Goal: Transaction & Acquisition: Purchase product/service

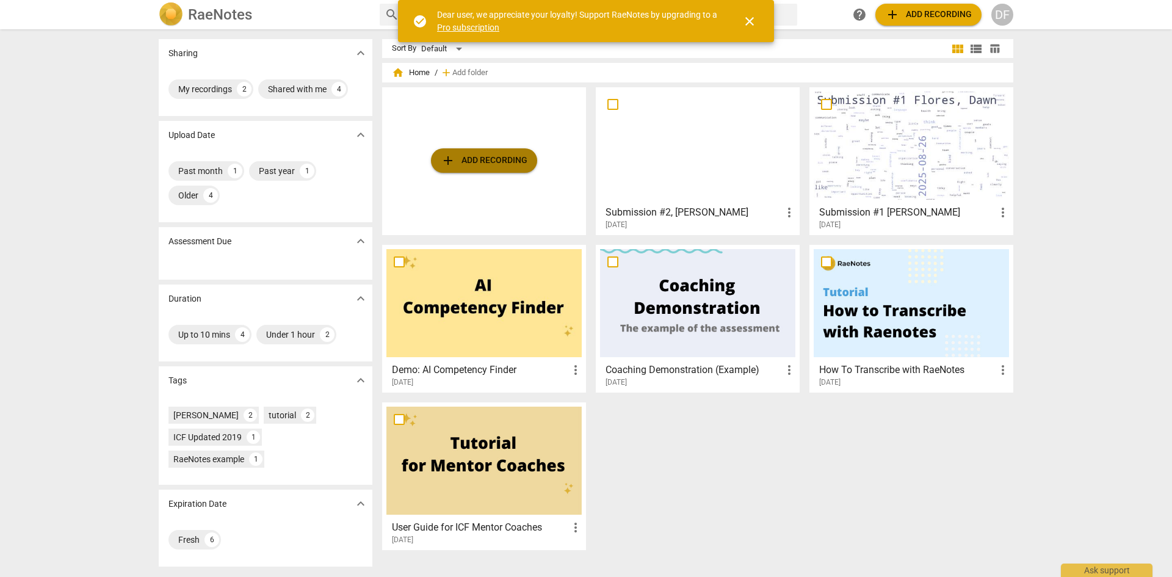
click at [461, 165] on span "add Add recording" at bounding box center [484, 160] width 87 height 15
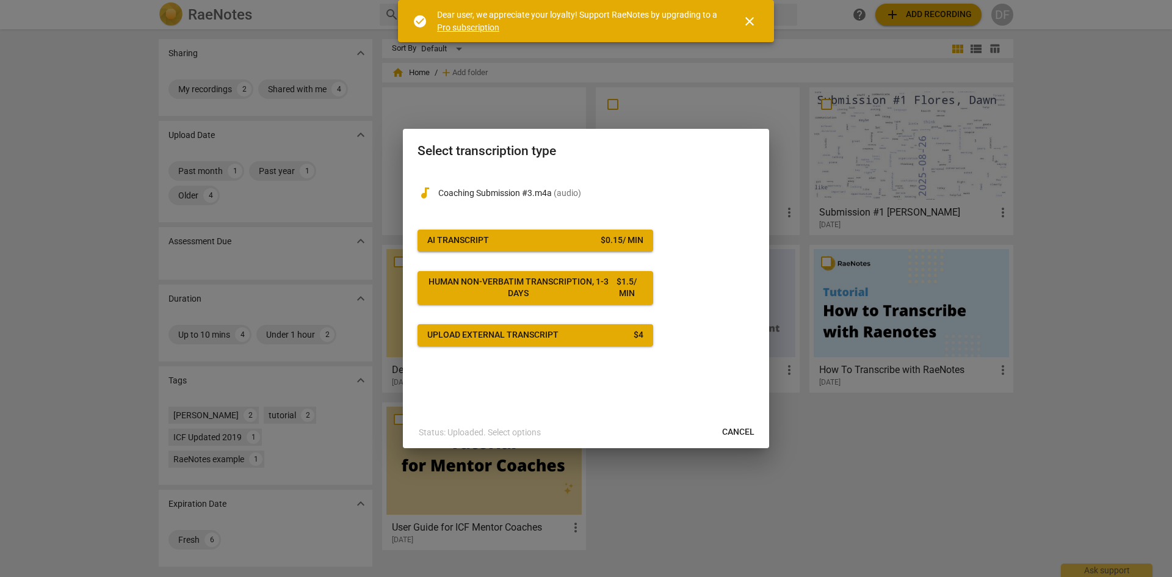
click at [531, 242] on span "AI Transcript $ 0.15 / min" at bounding box center [535, 240] width 216 height 12
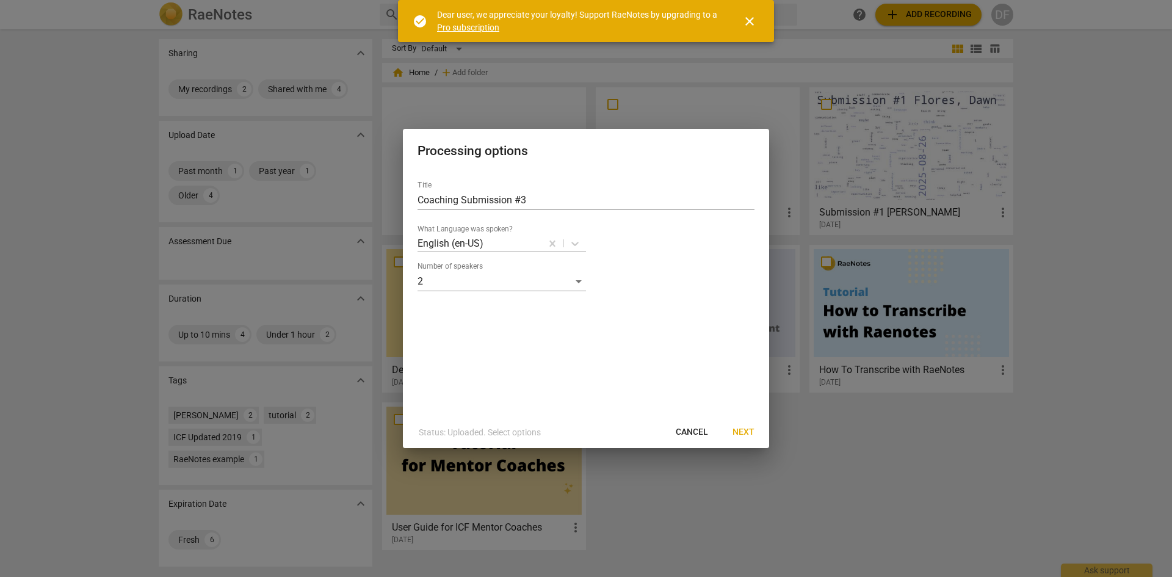
click at [743, 435] on span "Next" at bounding box center [743, 432] width 22 height 12
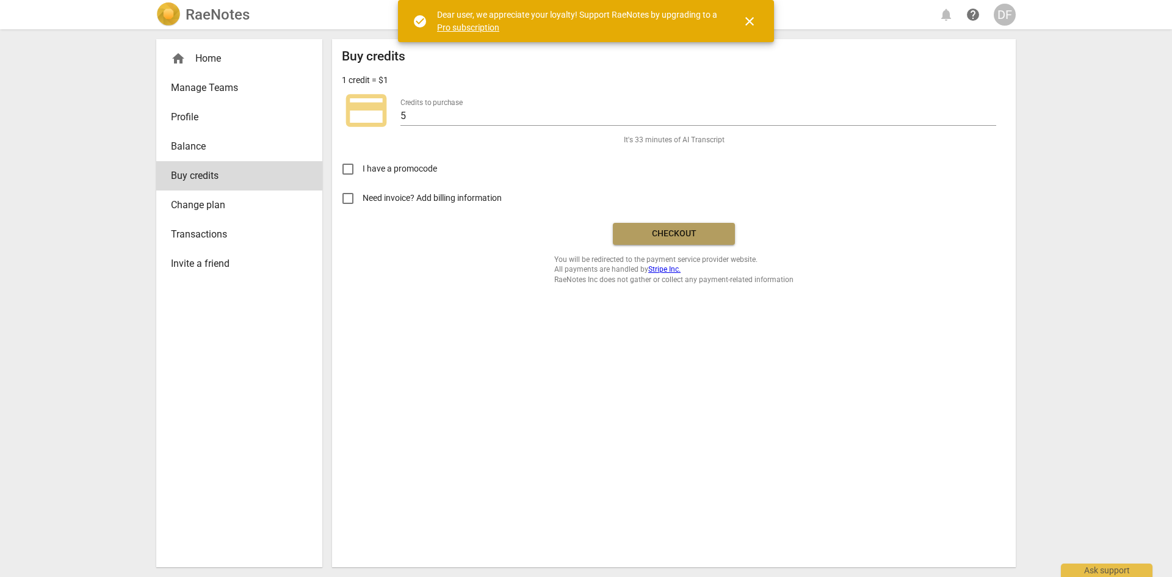
click at [695, 233] on span "Checkout" at bounding box center [673, 234] width 103 height 12
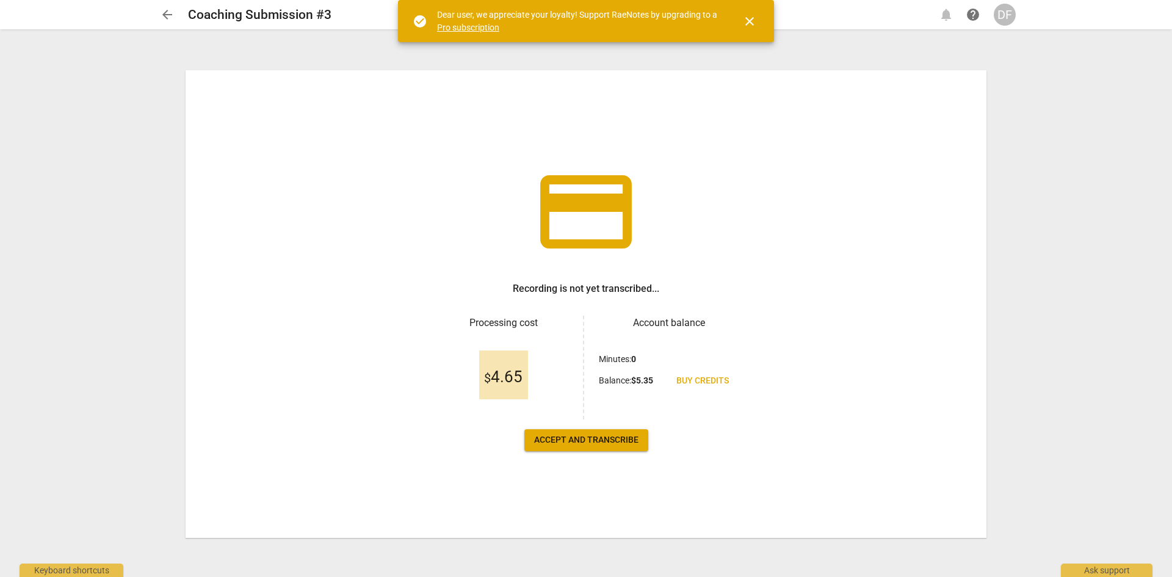
click at [551, 437] on span "Accept and transcribe" at bounding box center [586, 440] width 104 height 12
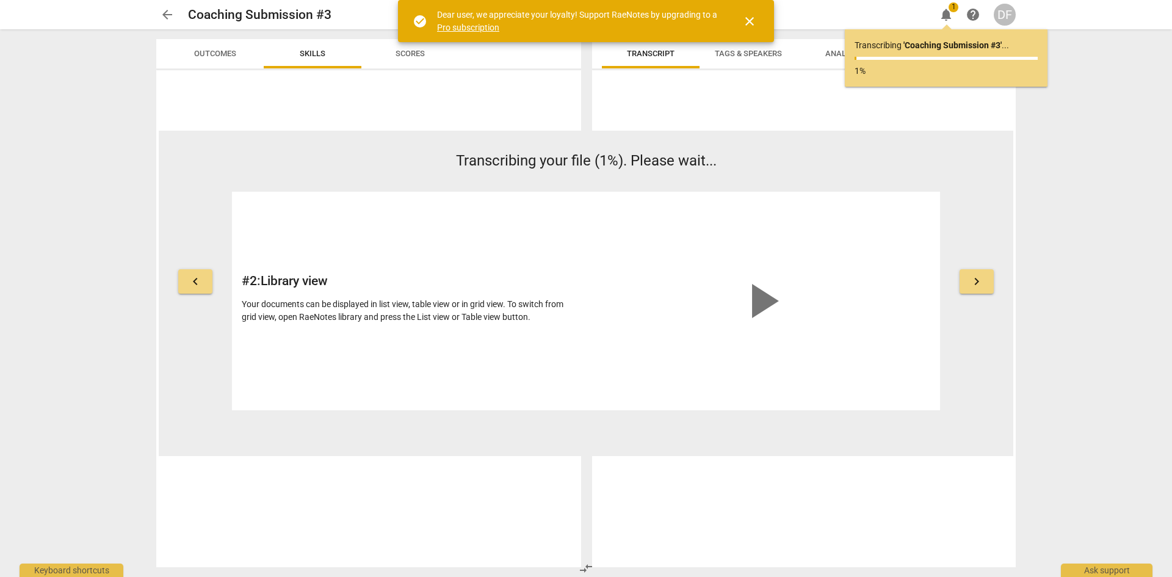
click at [750, 18] on span "close" at bounding box center [749, 21] width 15 height 15
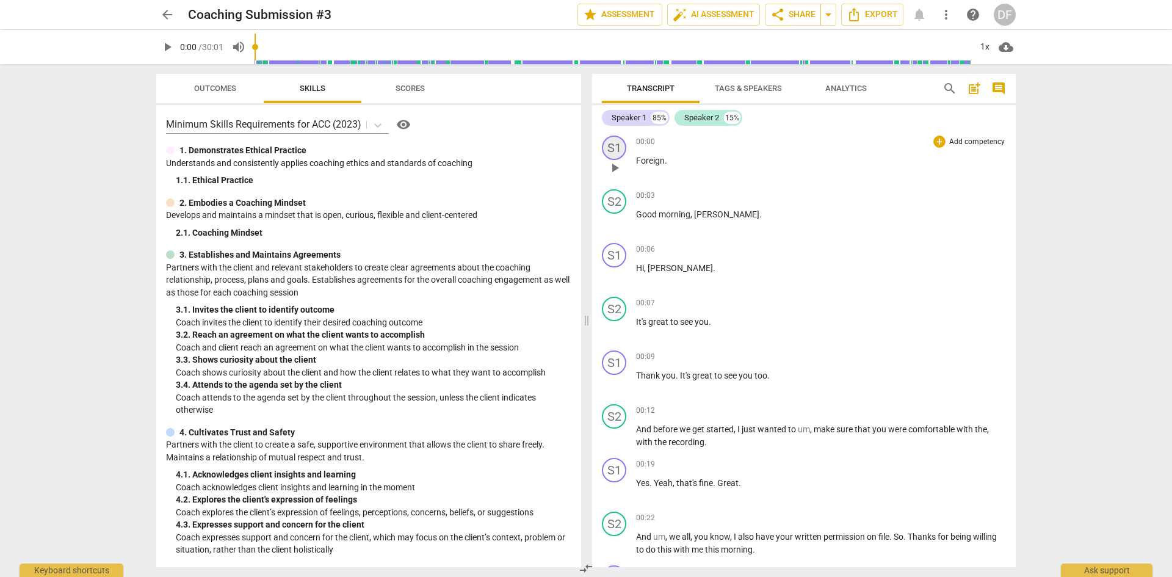
click at [612, 148] on div "S1" at bounding box center [614, 147] width 24 height 24
click at [698, 155] on div at bounding box center [586, 288] width 1172 height 577
click at [853, 159] on p "Foreign ." at bounding box center [821, 160] width 370 height 13
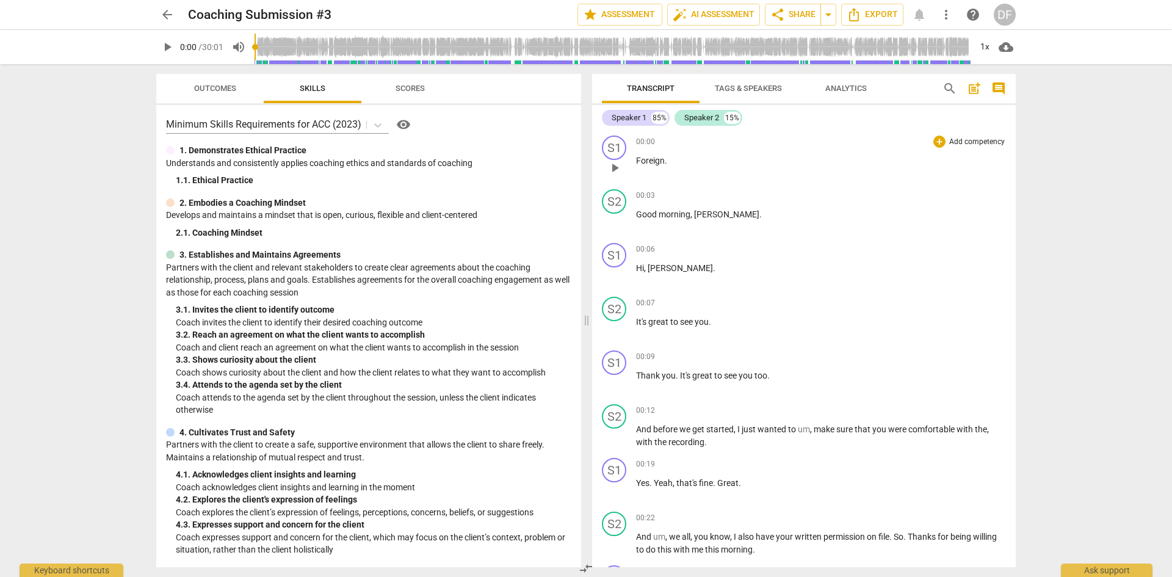
click at [996, 156] on p "Foreign ." at bounding box center [821, 160] width 370 height 13
click at [607, 147] on div "S1" at bounding box center [614, 147] width 24 height 24
drag, startPoint x: 607, startPoint y: 147, endPoint x: 577, endPoint y: 166, distance: 35.9
click at [577, 166] on div at bounding box center [586, 288] width 1172 height 577
click at [795, 145] on div "00:00 + Add competency keyboard_arrow_right" at bounding box center [821, 141] width 370 height 12
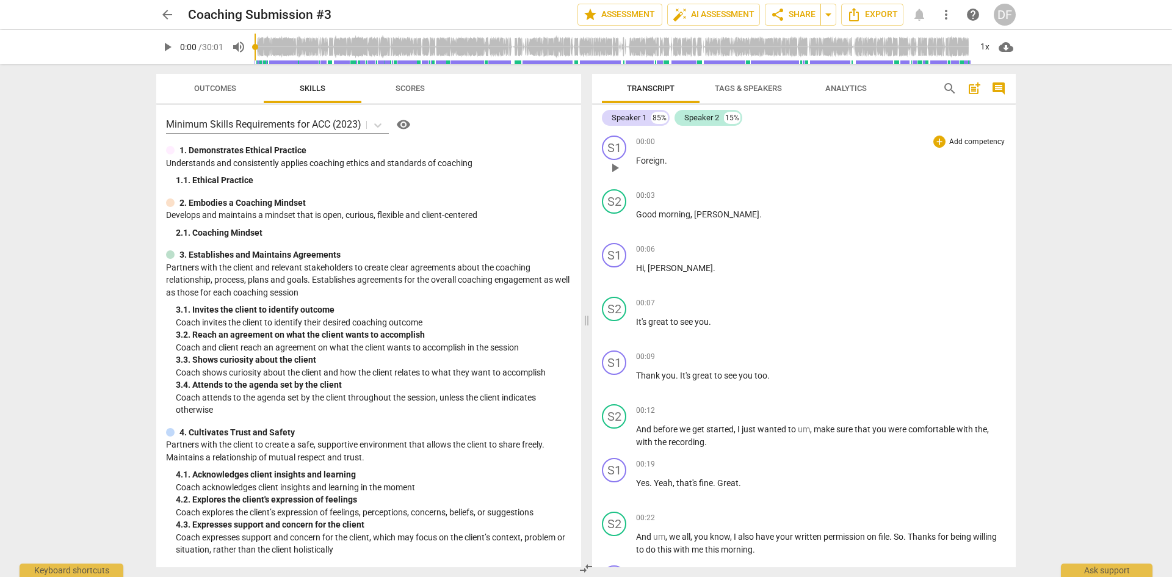
click at [646, 145] on span "00:00" at bounding box center [645, 142] width 19 height 10
click at [653, 151] on div "00:00 + Add competency keyboard_arrow_right Foreign ." at bounding box center [821, 157] width 370 height 44
click at [617, 153] on div "S1" at bounding box center [614, 147] width 24 height 24
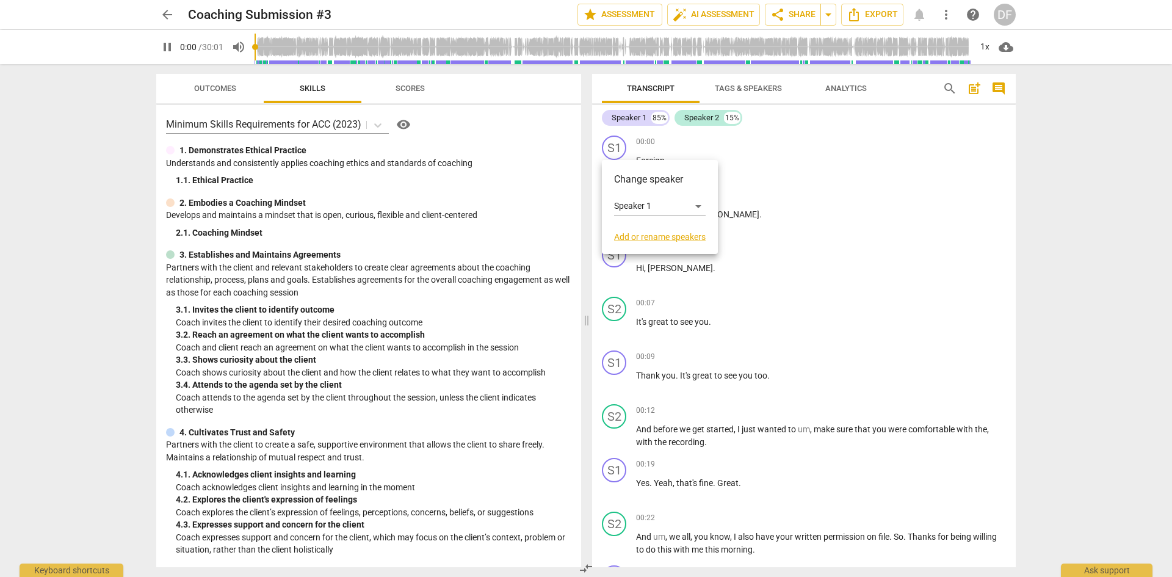
click at [618, 150] on div at bounding box center [586, 288] width 1172 height 577
click at [672, 165] on p "Foreign ." at bounding box center [821, 160] width 370 height 13
drag, startPoint x: 672, startPoint y: 165, endPoint x: 635, endPoint y: 163, distance: 36.7
click at [635, 163] on div "S1 play_arrow pause 00:00 + Add competency keyboard_arrow_right Foreign ." at bounding box center [804, 158] width 424 height 54
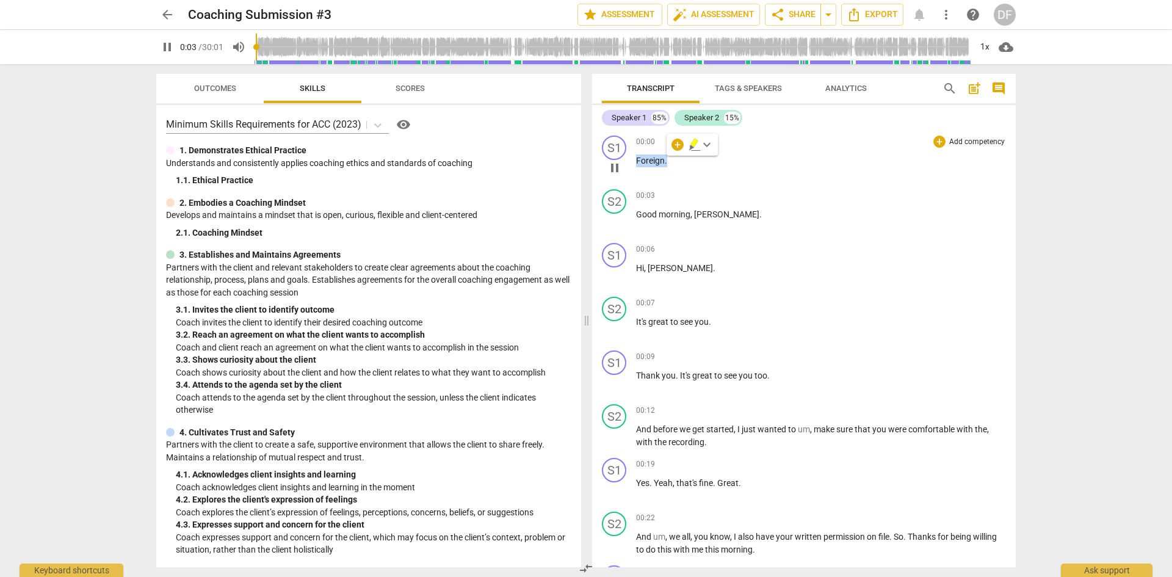
type input "4"
click at [169, 48] on span "pause" at bounding box center [167, 47] width 15 height 15
type input "7"
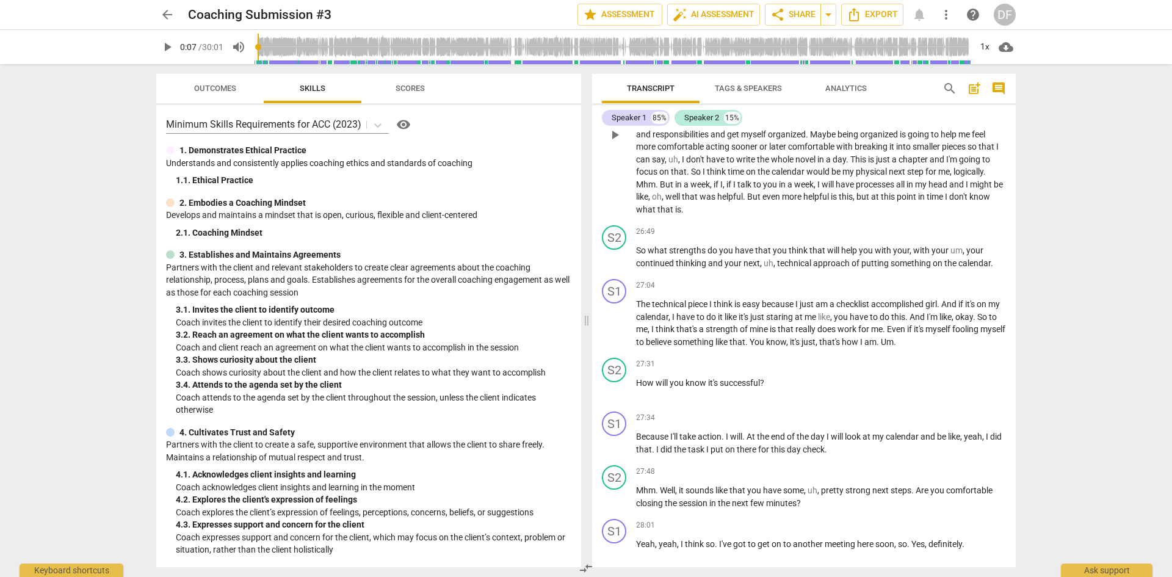
scroll to position [5023, 0]
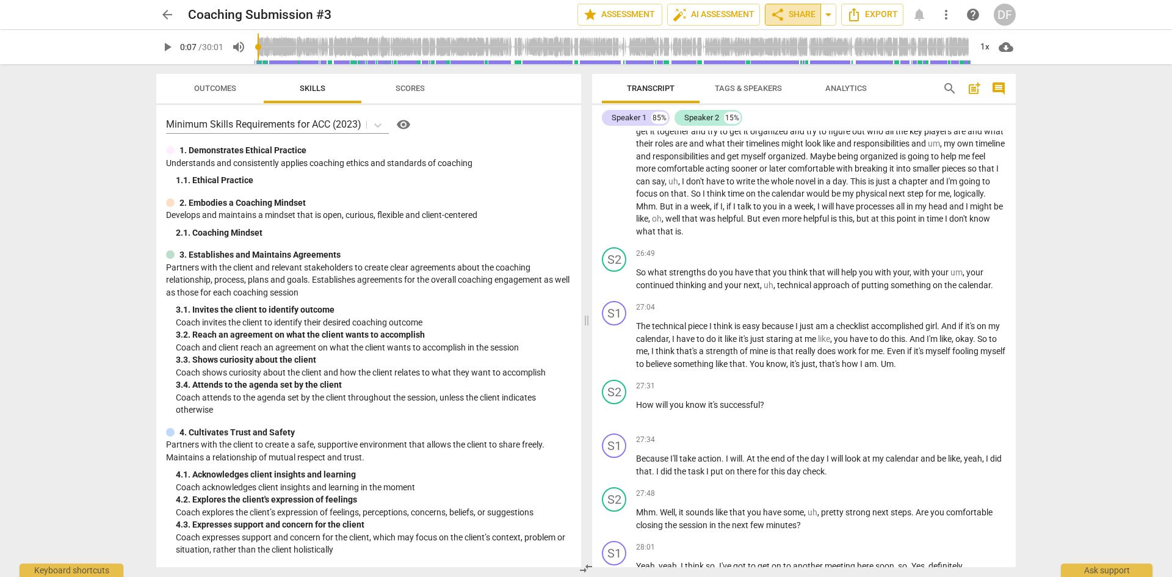
click at [807, 12] on span "share Share" at bounding box center [792, 14] width 45 height 15
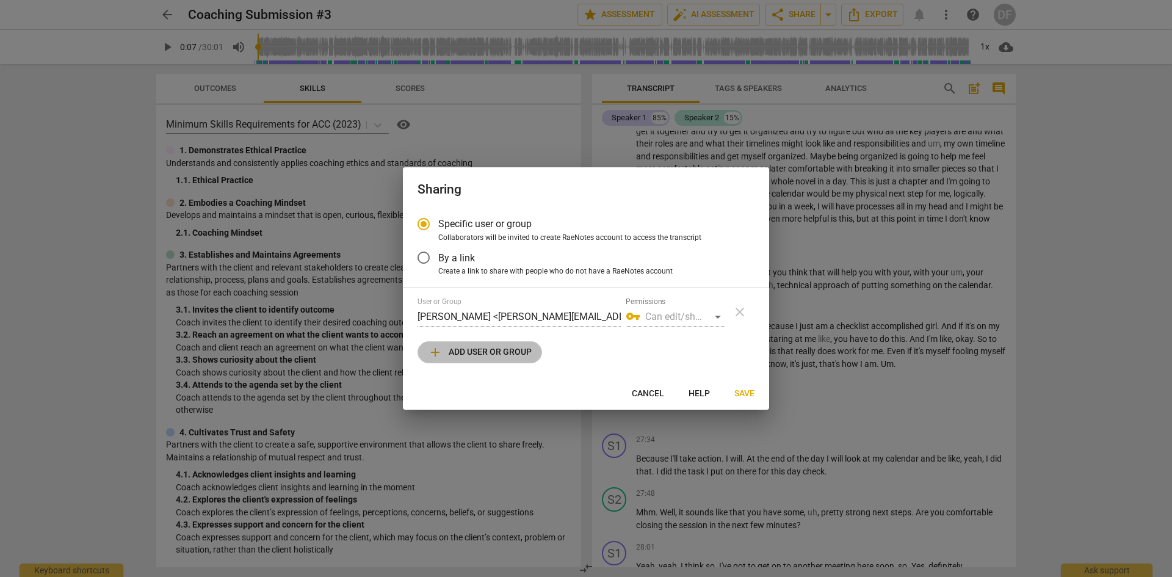
click at [481, 353] on span "add Add user or group" at bounding box center [480, 352] width 104 height 15
radio input "false"
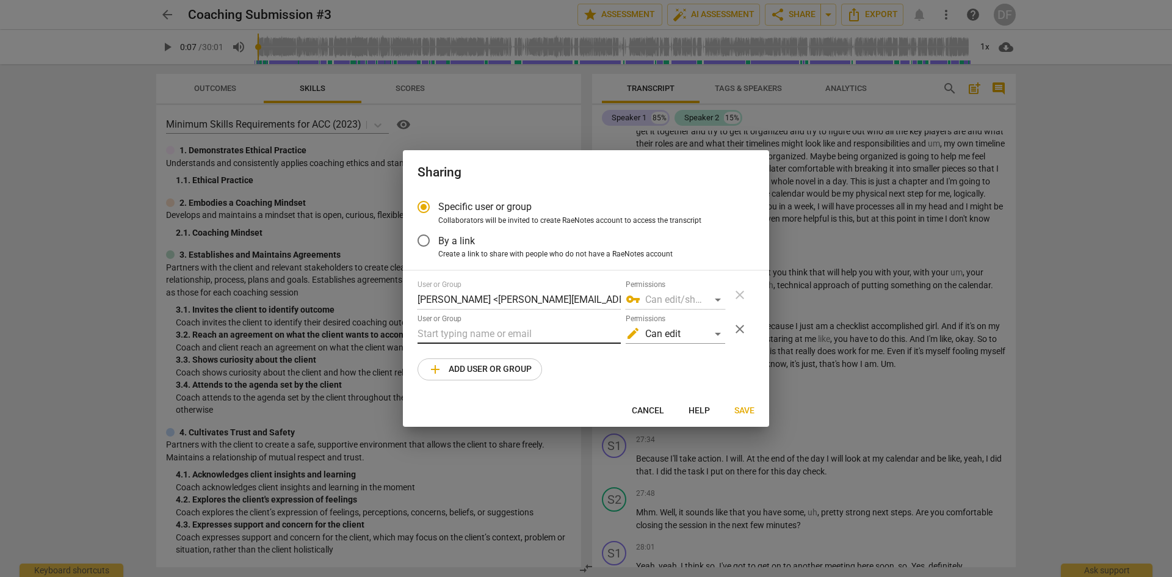
click at [485, 335] on input "text" at bounding box center [518, 334] width 203 height 20
drag, startPoint x: 444, startPoint y: 336, endPoint x: 410, endPoint y: 337, distance: 34.2
click at [410, 337] on div "Specific user or group Collaborators will be invited to create RaeNotes account…" at bounding box center [586, 293] width 366 height 203
paste input "@arnavonstrategies.com"
type input "teresa@arnavonstrategies.com"
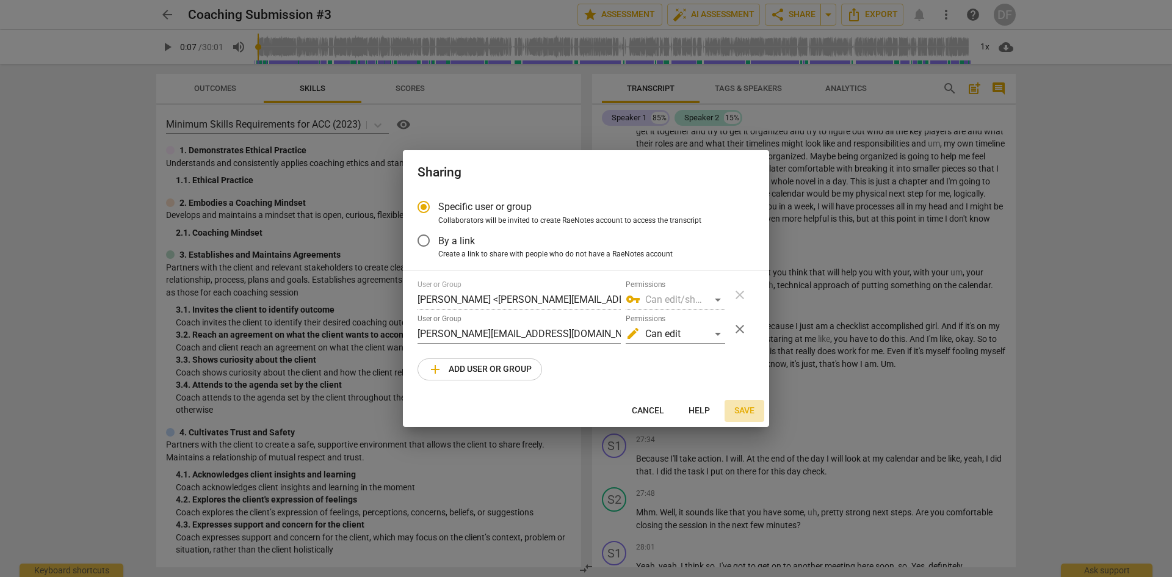
click at [741, 411] on span "Save" at bounding box center [744, 411] width 20 height 12
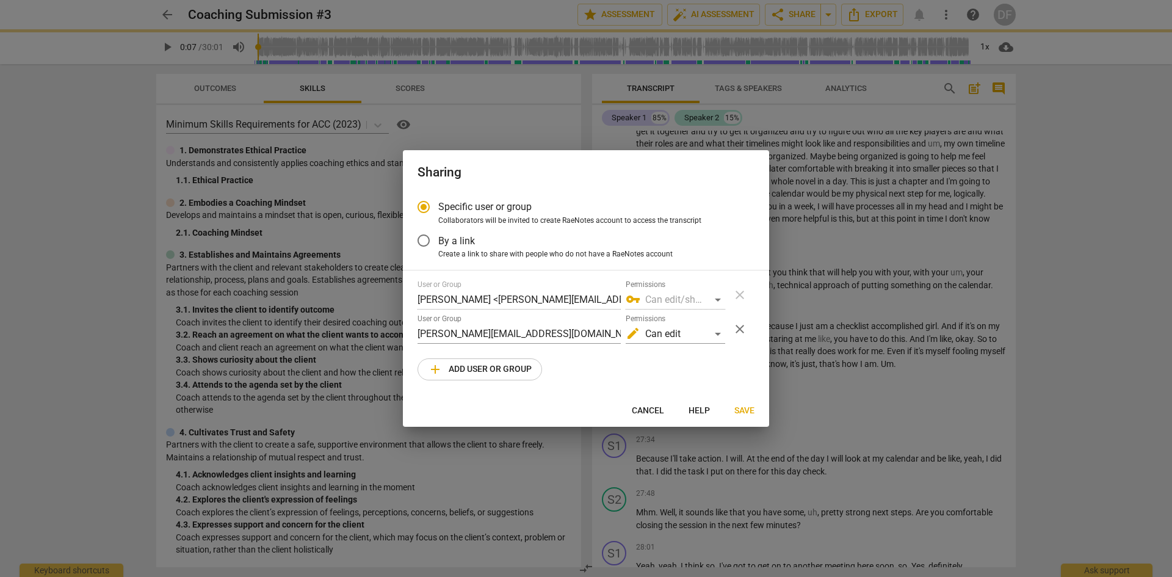
radio input "false"
type input "Teresa Schwab <teresa@arnavonstrategies.com>"
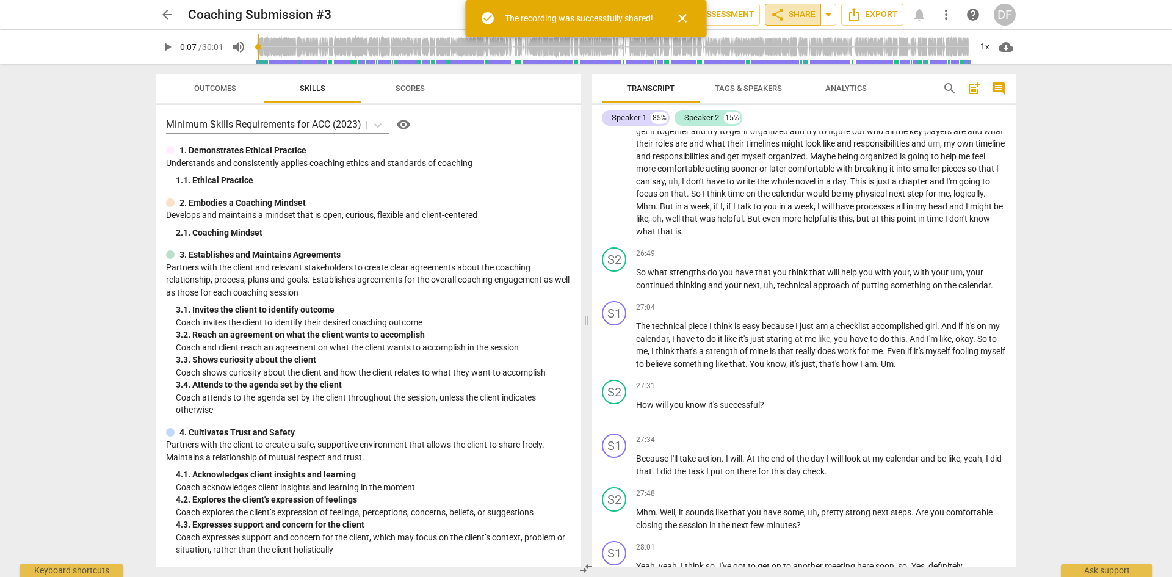
click at [799, 19] on span "share Share" at bounding box center [792, 14] width 45 height 15
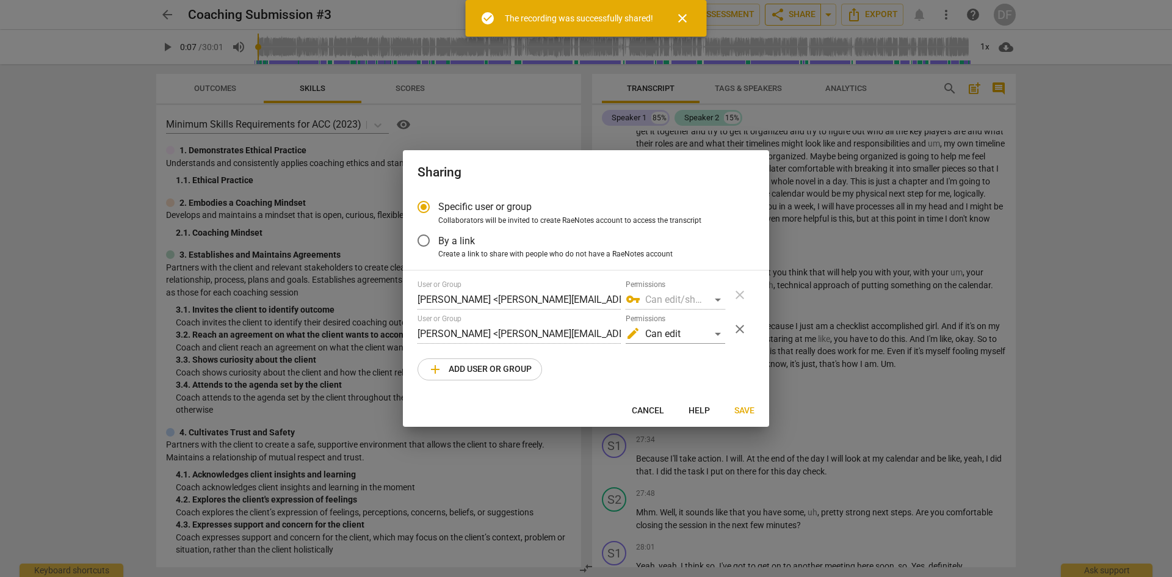
radio input "false"
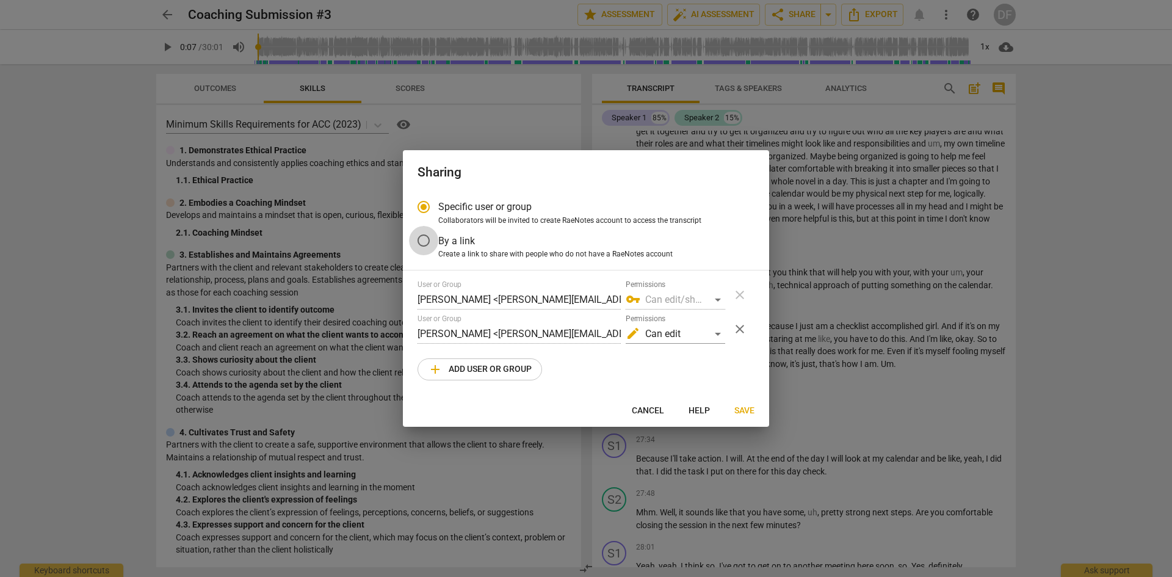
click at [425, 241] on input "By a link" at bounding box center [423, 240] width 29 height 29
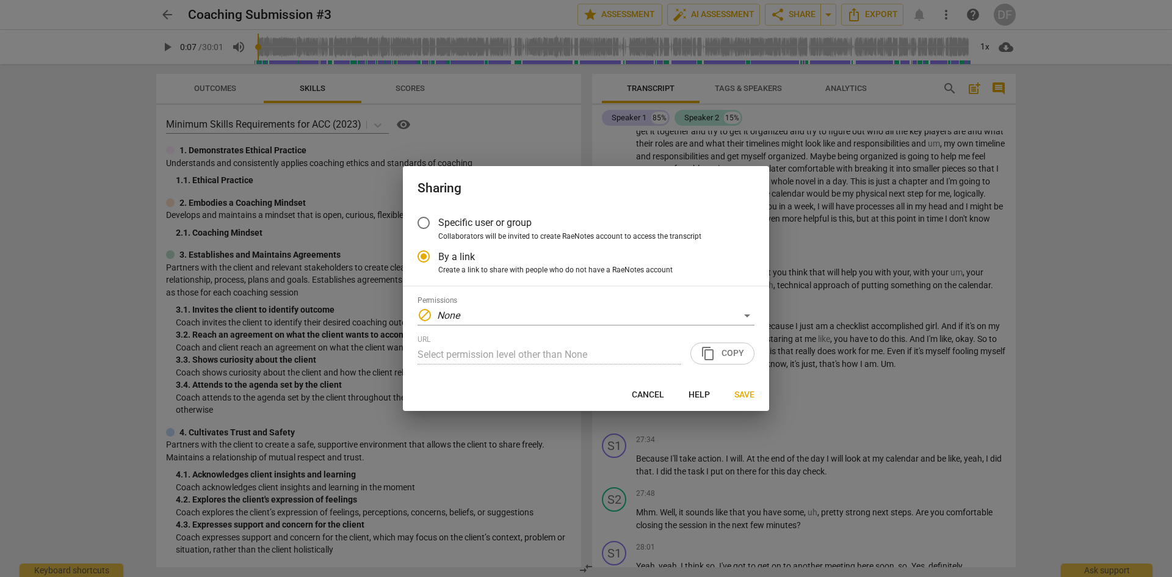
click at [718, 355] on div "URL Select permission level other than None content_copy Copy" at bounding box center [585, 349] width 337 height 29
click at [735, 348] on div "URL Select permission level other than None content_copy Copy" at bounding box center [585, 349] width 337 height 29
click at [503, 316] on div "block None" at bounding box center [585, 316] width 337 height 20
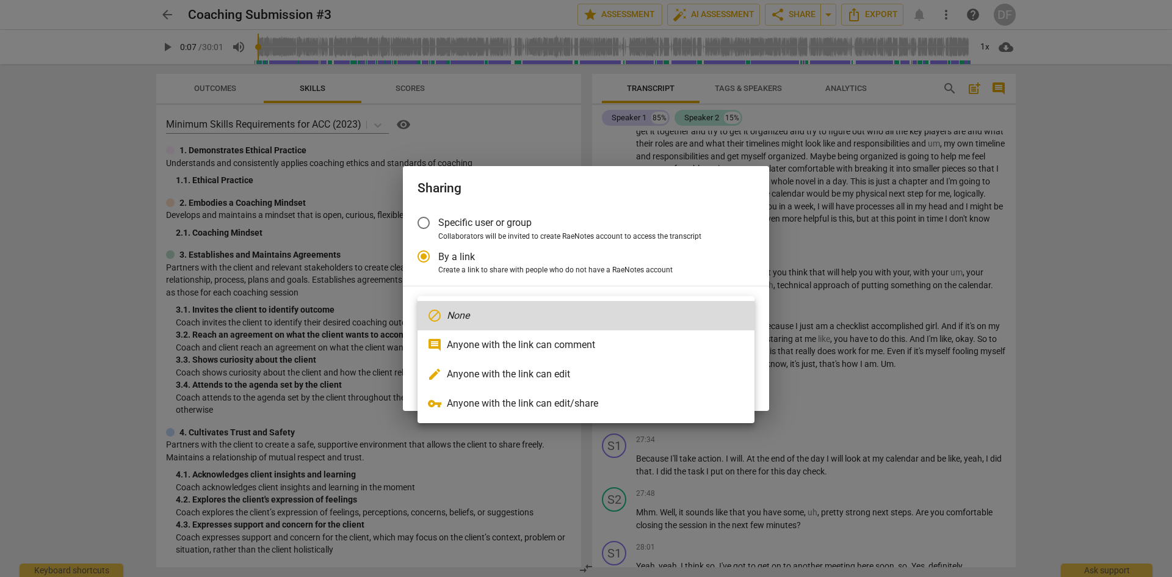
click at [510, 341] on li "comment Anyone with the link can comment" at bounding box center [585, 344] width 337 height 29
radio input "false"
type input "https://app.raenotes.com/meeting/f618c0337b414b87a396c84bfecd22bb?success=5"
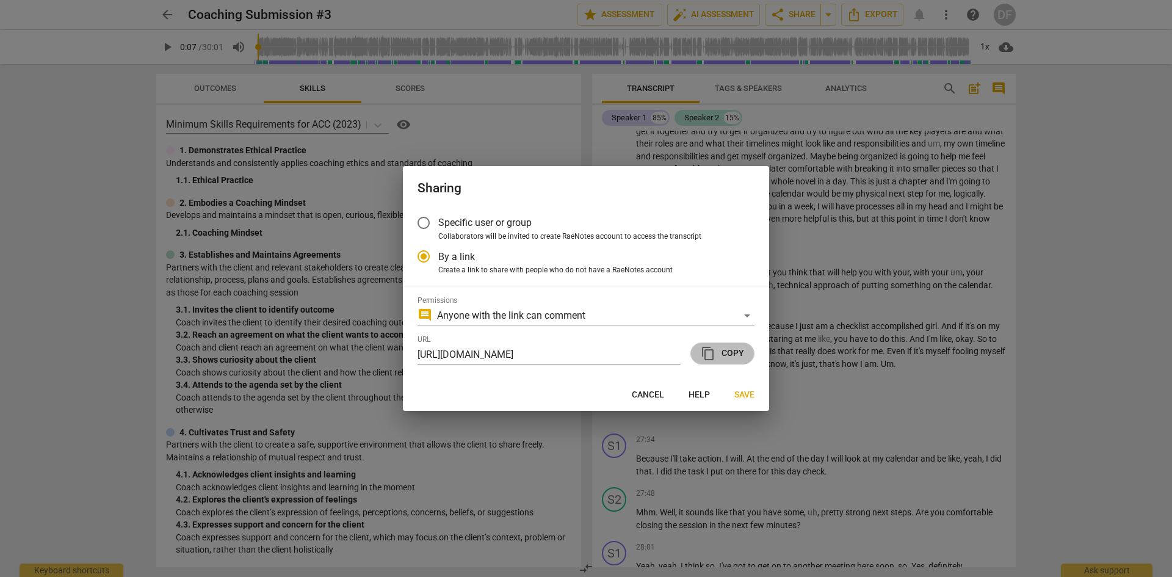
click at [730, 355] on span "content_copy Copy" at bounding box center [722, 353] width 43 height 15
click at [746, 394] on span "Save" at bounding box center [744, 395] width 20 height 12
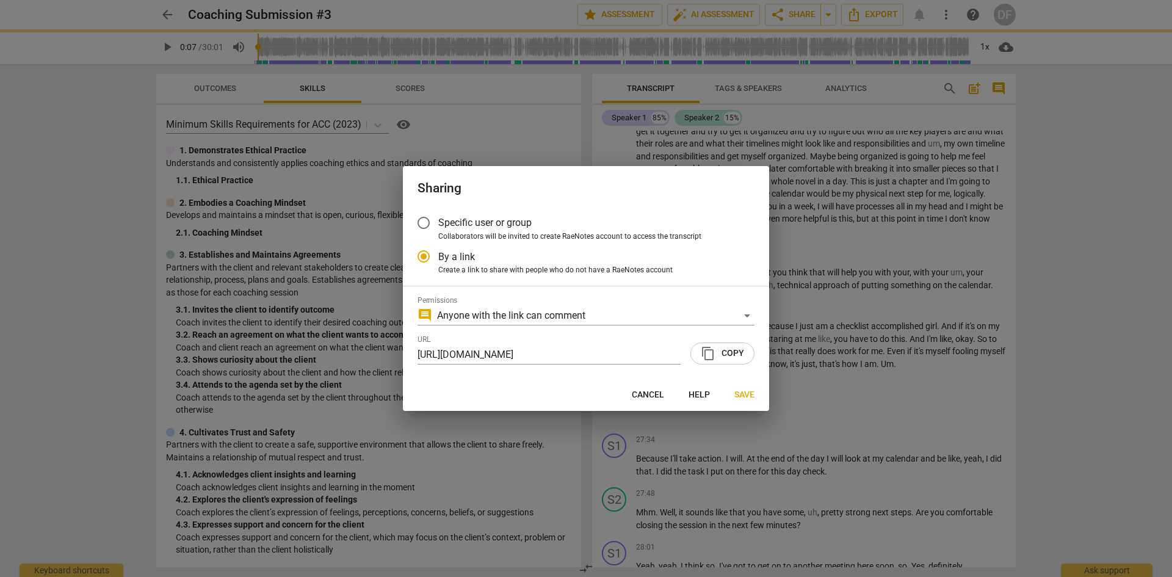
radio input "false"
